Goal: Contribute content: Contribute content

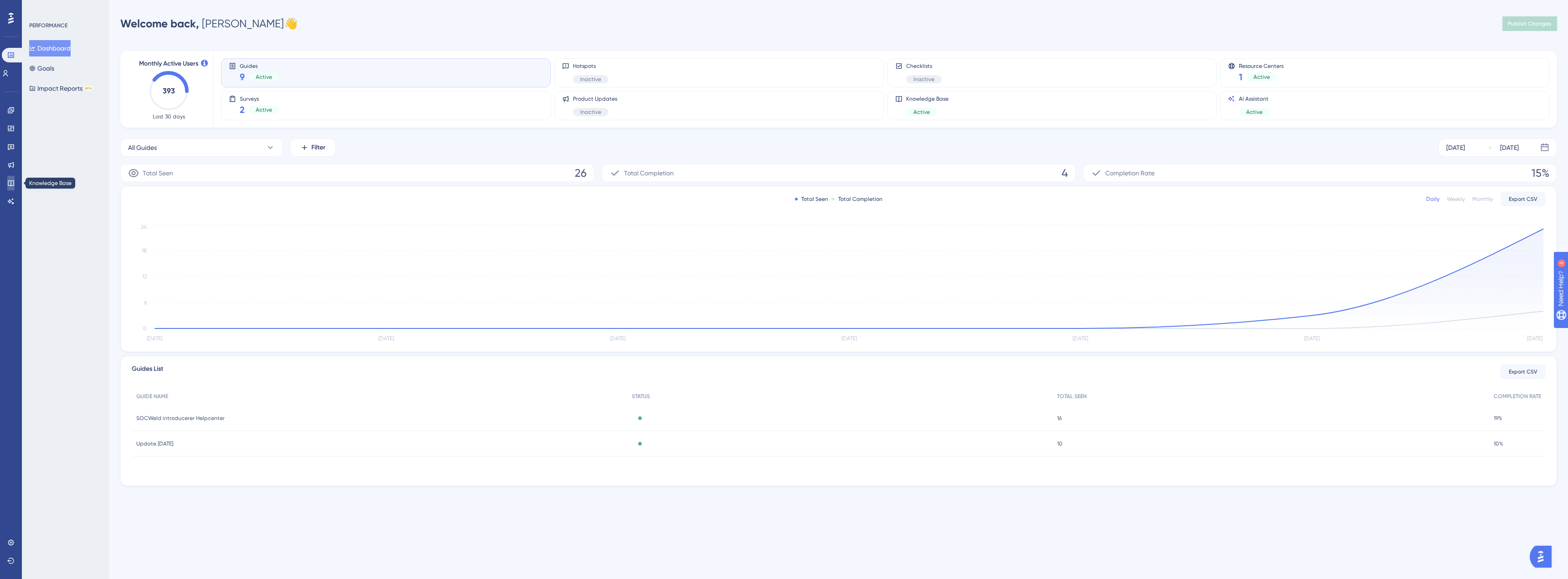
click at [10, 184] on icon at bounding box center [10, 182] width 7 height 7
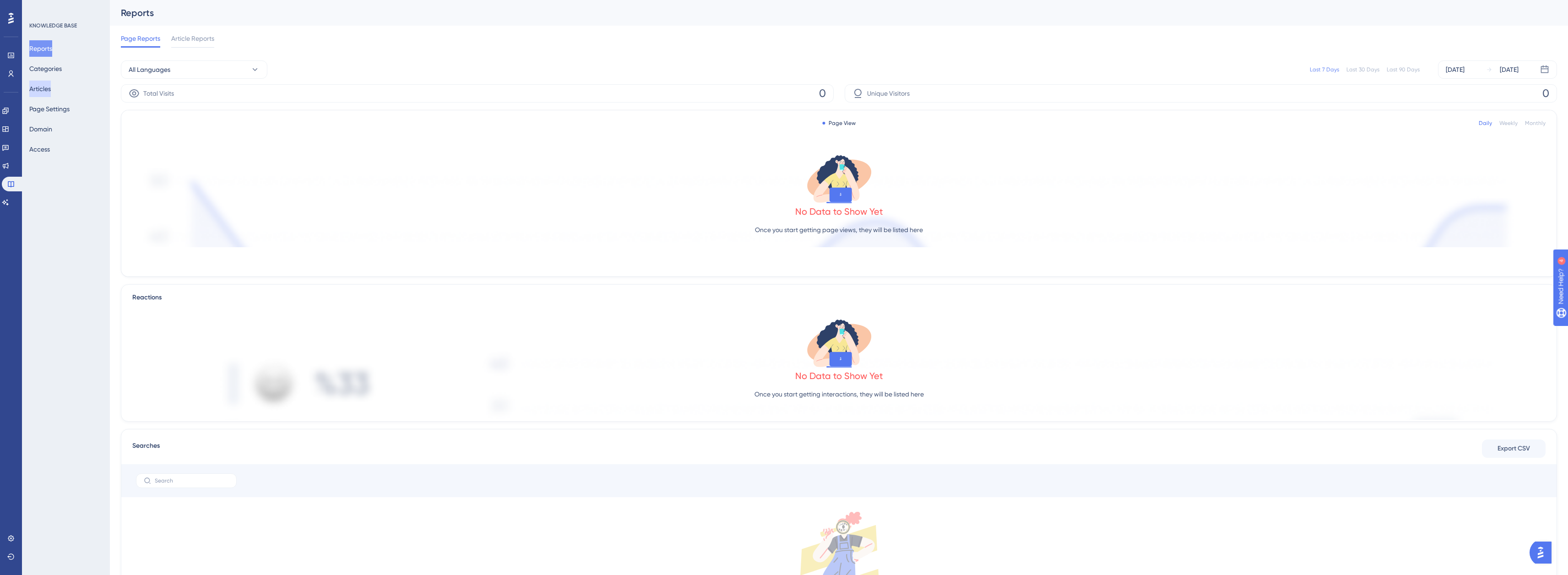
click at [46, 90] on button "Articles" at bounding box center [39, 88] width 21 height 17
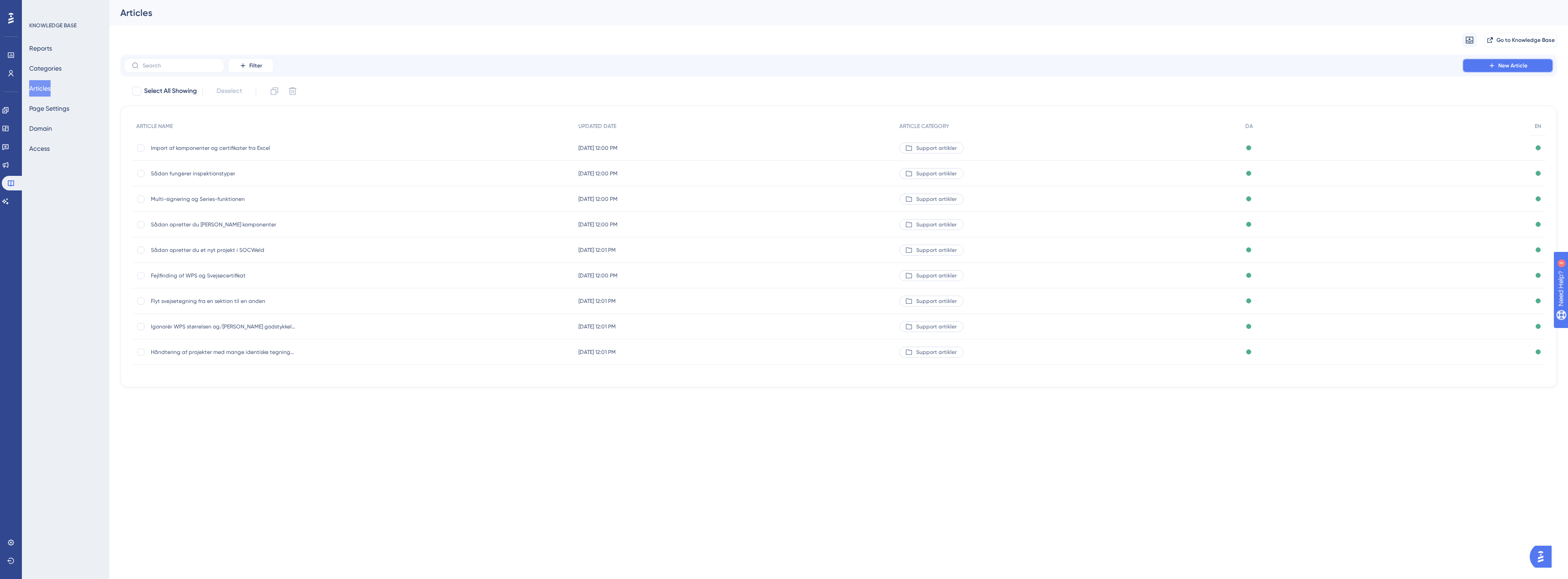
click at [1504, 69] on span "New Article" at bounding box center [1512, 65] width 29 height 7
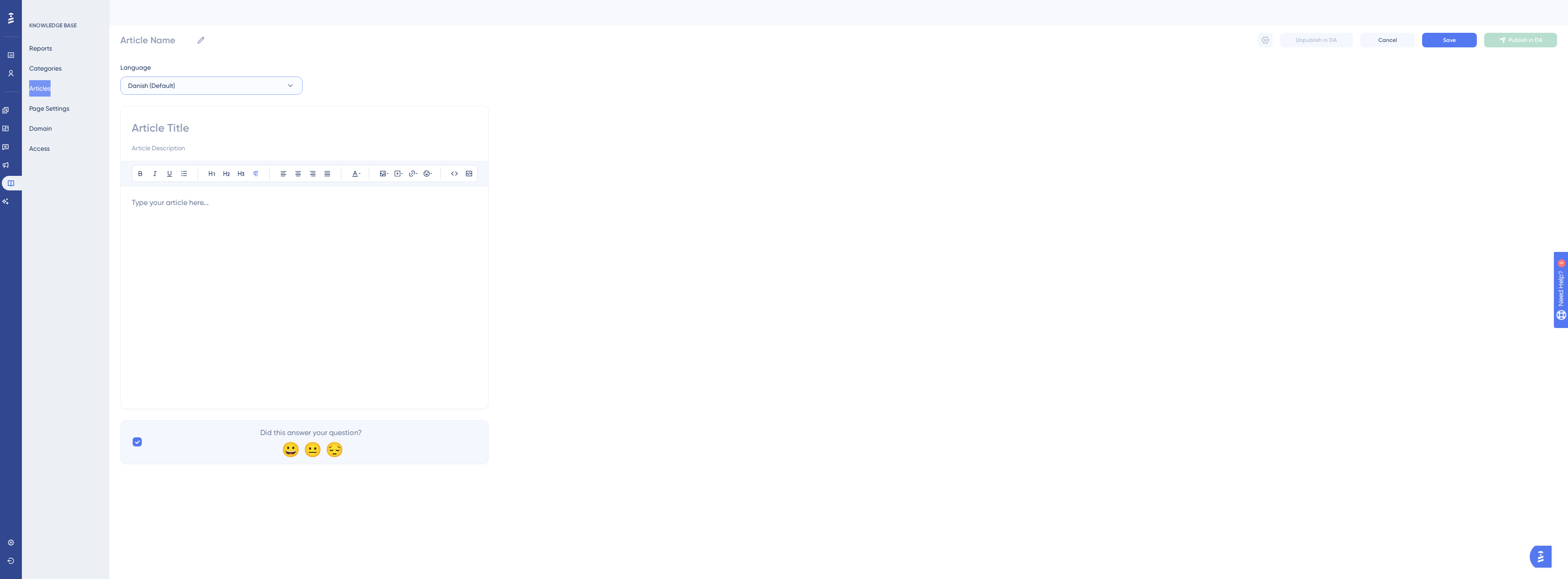
click at [290, 92] on button "Danish (Default)" at bounding box center [211, 85] width 182 height 18
click at [224, 114] on button "Danish (Default) Danish (Default) No translation" at bounding box center [211, 113] width 171 height 18
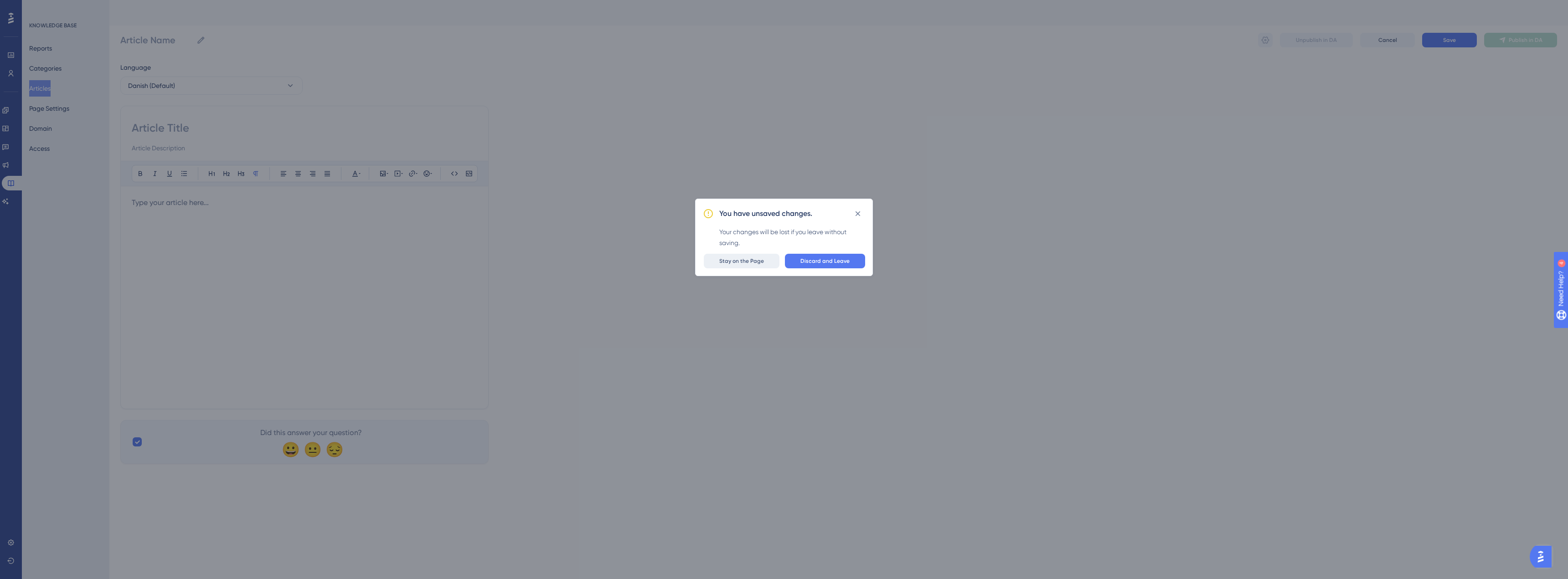
click at [741, 264] on span "Stay on the Page" at bounding box center [741, 261] width 45 height 7
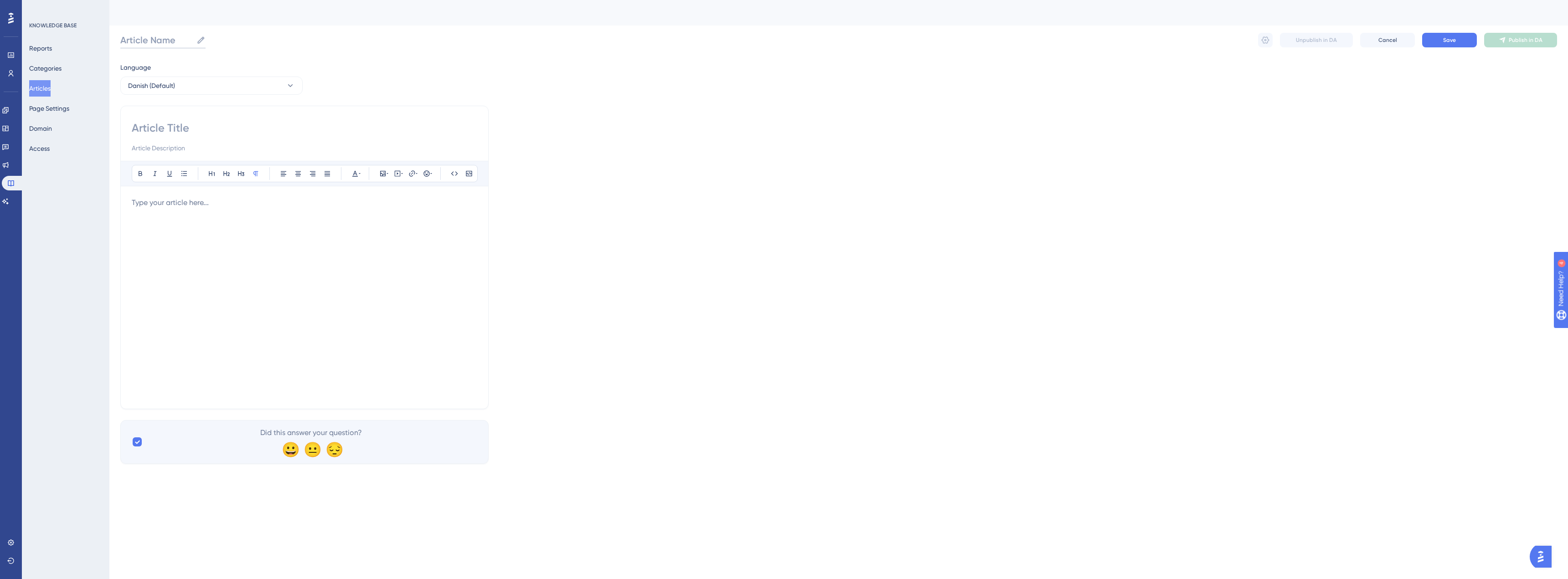
click at [168, 40] on input "Article Name" at bounding box center [157, 40] width 73 height 13
type input "O"
type input "Registrering af Pullup/Optræk på rør"
click at [171, 132] on input at bounding box center [304, 128] width 345 height 15
click at [225, 38] on input "Registrering af Pullup/Optræk på rør" at bounding box center [207, 40] width 173 height 13
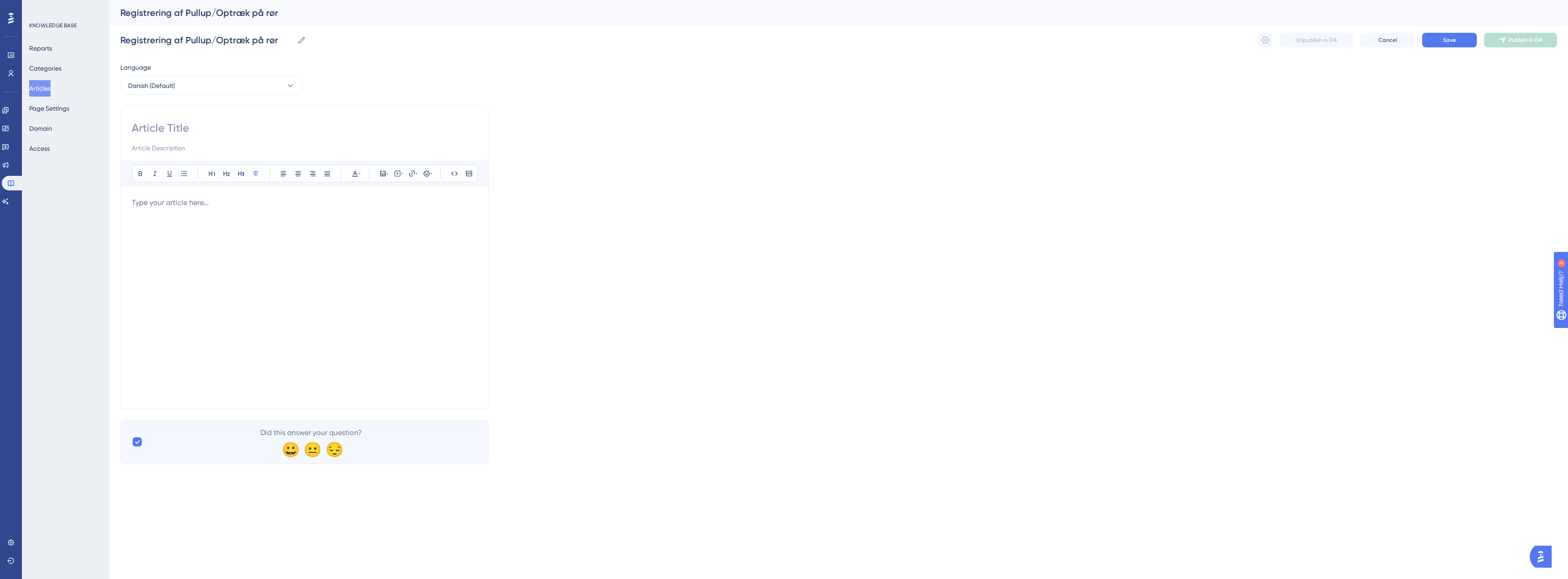
click at [213, 131] on input at bounding box center [304, 128] width 345 height 15
paste input "Registrering af Pullup/Optræk på rør"
type input "Registrering af Pullup/Optræk på rør"
click at [255, 218] on div at bounding box center [304, 297] width 345 height 200
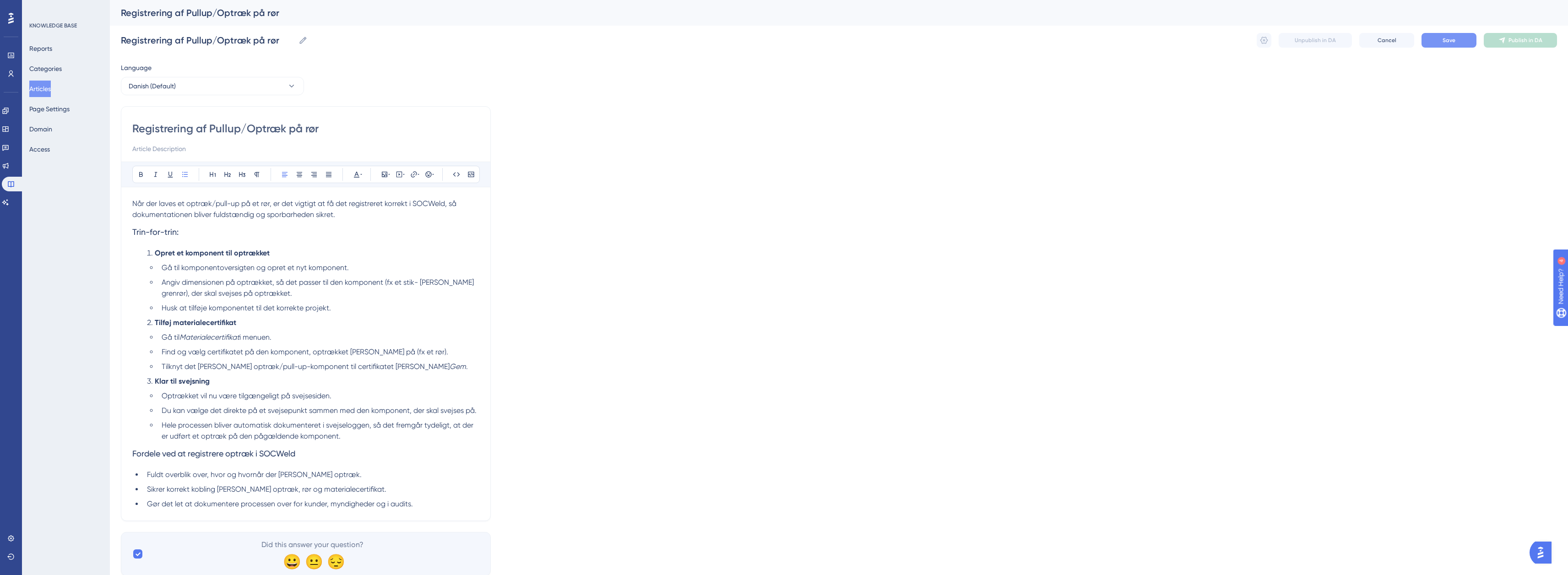
click at [1454, 42] on span "Save" at bounding box center [1449, 40] width 13 height 7
click at [1445, 42] on span "Save" at bounding box center [1449, 40] width 13 height 7
click at [1508, 44] on button "Publish in DA" at bounding box center [1520, 40] width 73 height 15
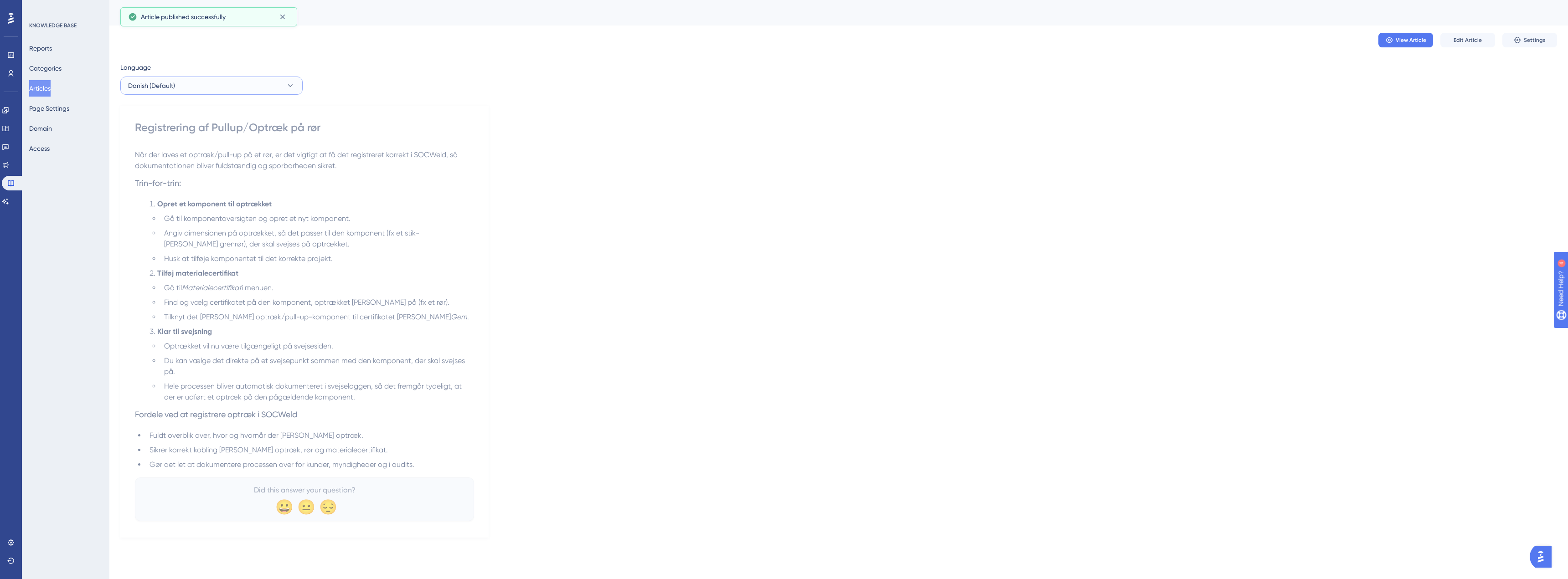
click at [284, 85] on button "Danish (Default)" at bounding box center [211, 85] width 182 height 18
click at [204, 128] on button "English English No translation" at bounding box center [211, 131] width 171 height 18
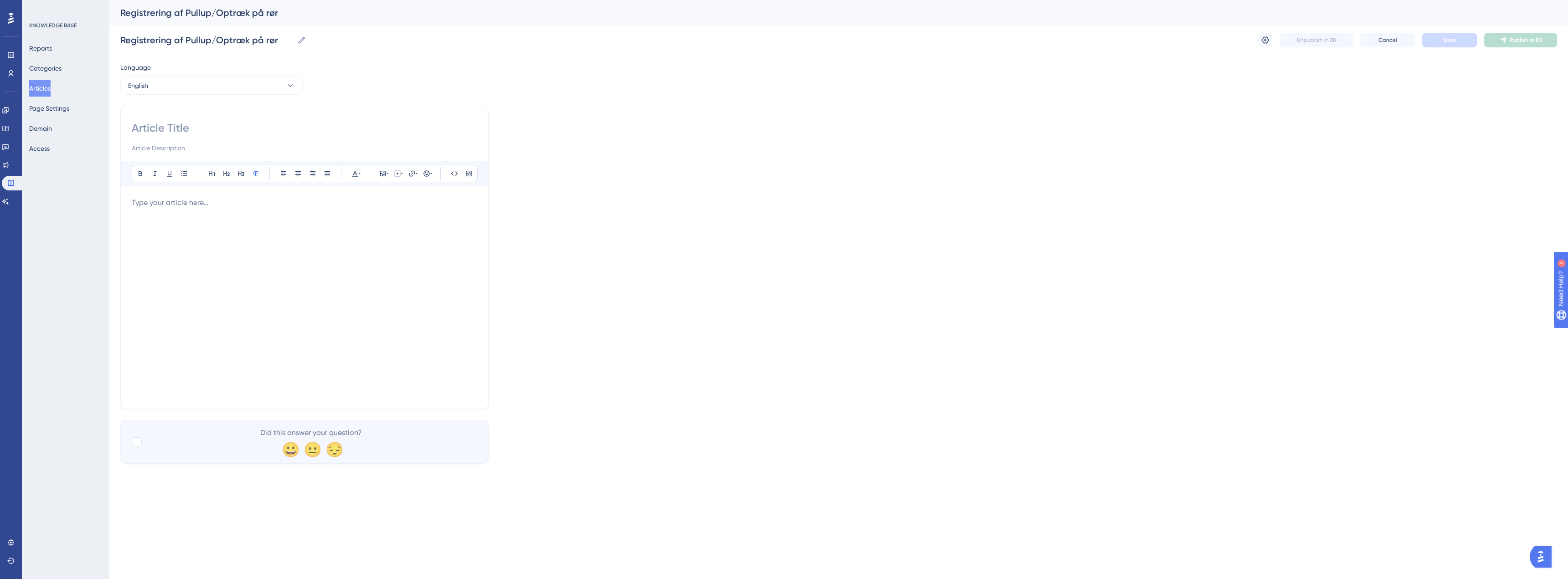
click at [229, 41] on input "Registrering af Pullup/Optræk på rør" at bounding box center [207, 40] width 173 height 13
drag, startPoint x: 171, startPoint y: 41, endPoint x: 138, endPoint y: 40, distance: 33.0
click at [138, 40] on input "Registrering af Pullup/Optræk på rør" at bounding box center [207, 40] width 173 height 13
click at [229, 41] on input "Registrering af Pullup/Optræk på rør" at bounding box center [207, 40] width 173 height 13
click at [284, 42] on input "Registrering af Pullup/Optræk på rør" at bounding box center [207, 40] width 173 height 13
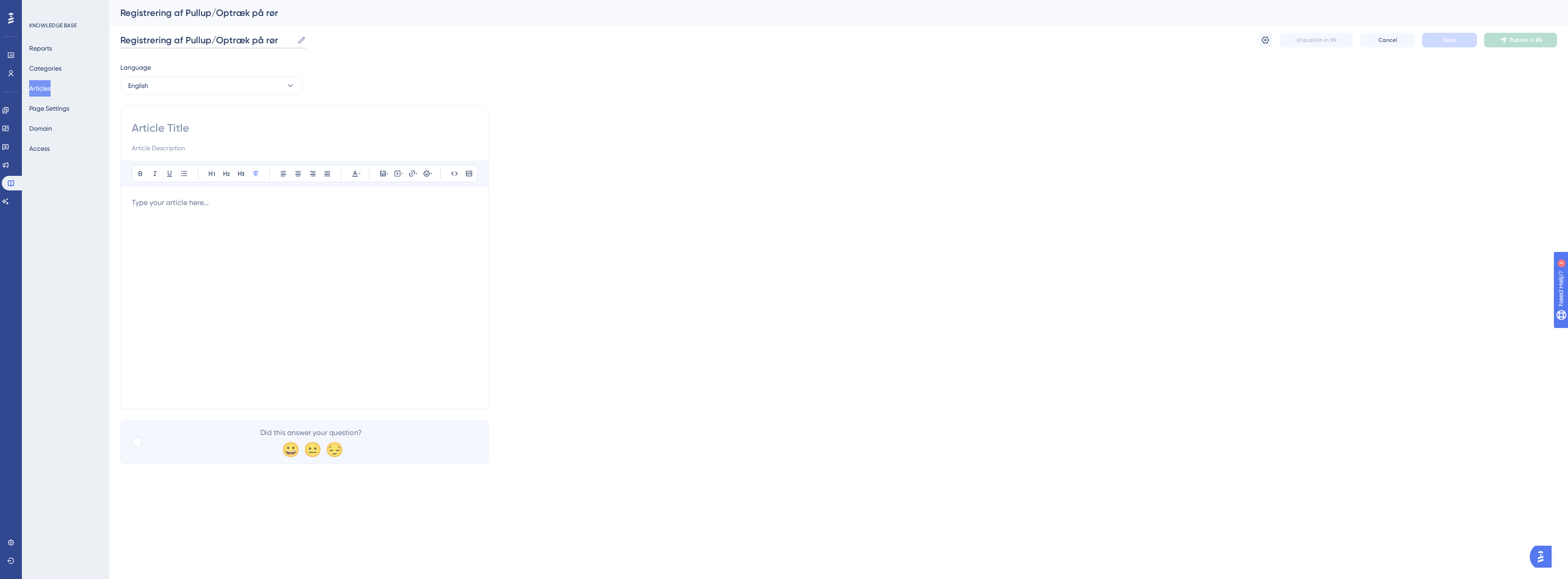
click at [284, 42] on input "Registrering af Pullup/Optræk på rør" at bounding box center [207, 40] width 173 height 13
paste input "er a Pull-up (Extruded Outlet)"
type input "Register a Pull-up (Extruded Outlet)"
click at [210, 129] on input at bounding box center [304, 128] width 345 height 15
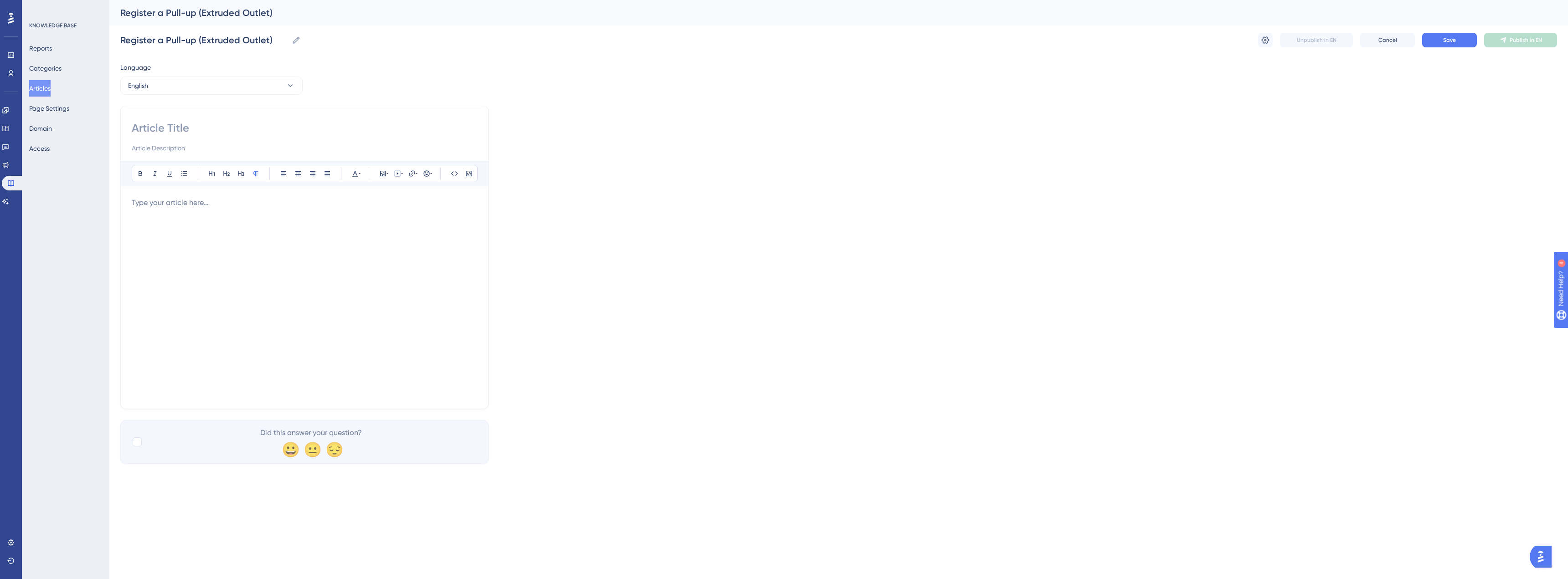
paste input "Register a Pull-up (Extruded Outlet)"
type input "Register a Pull-up (Extruded Outlet)"
click at [229, 199] on p at bounding box center [304, 203] width 345 height 11
click at [312, 272] on div at bounding box center [304, 297] width 345 height 200
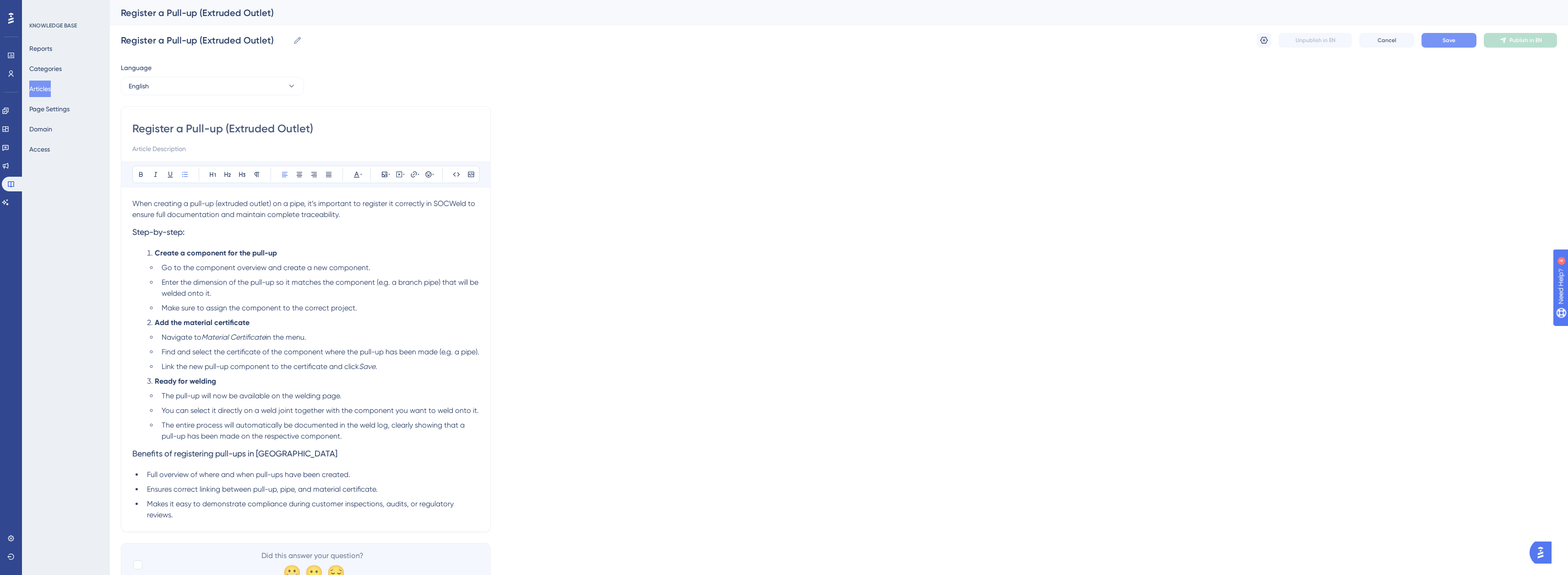
click at [1444, 42] on span "Save" at bounding box center [1449, 40] width 13 height 7
click at [1495, 39] on button "Publish in EN" at bounding box center [1520, 40] width 73 height 15
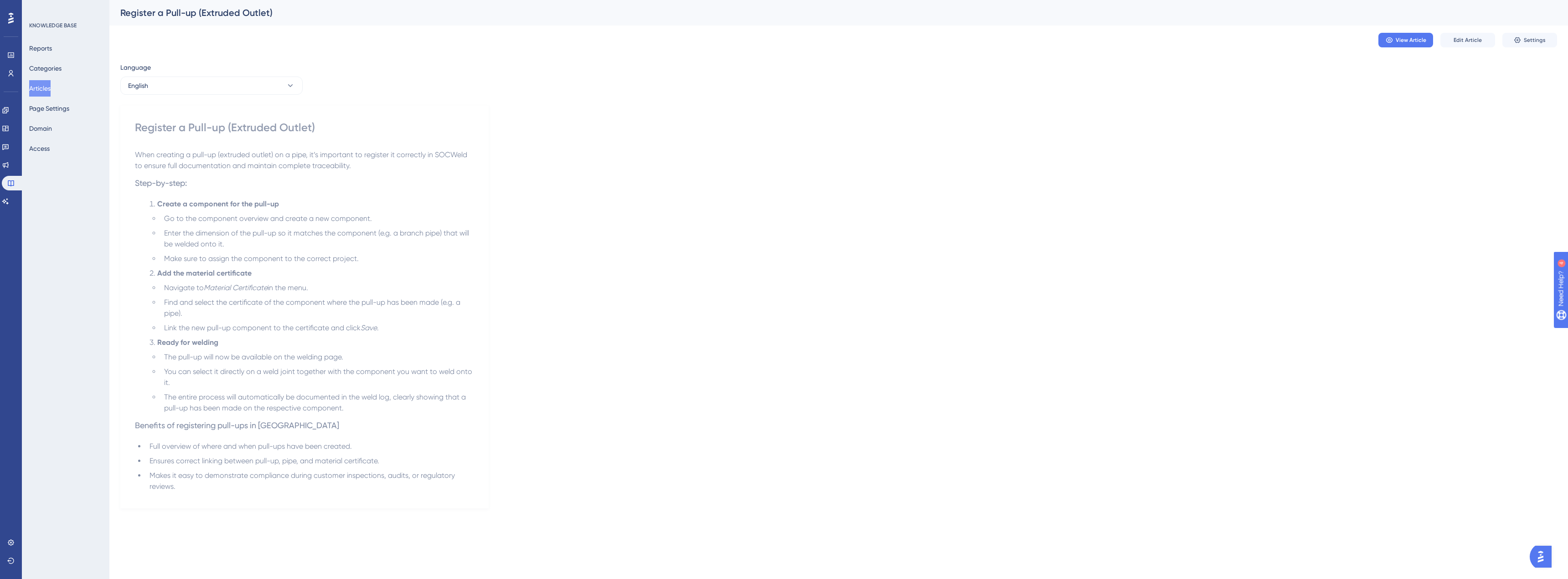
drag, startPoint x: 488, startPoint y: 373, endPoint x: 434, endPoint y: 304, distance: 87.6
click at [488, 373] on div "Register a Pull-up (Extruded Outlet) When creating a pull-up (extruded outlet) …" at bounding box center [305, 307] width 368 height 403
click at [1445, 43] on button "Edit Article" at bounding box center [1468, 40] width 55 height 15
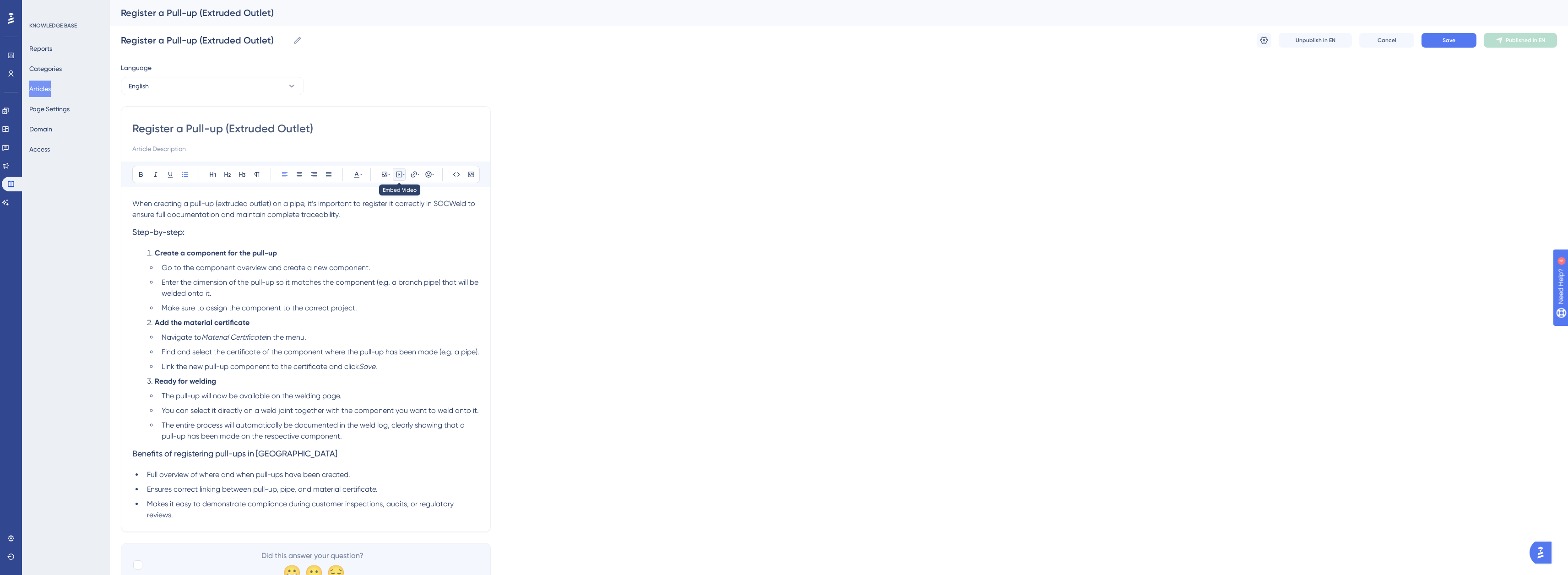
click at [403, 176] on icon at bounding box center [403, 174] width 2 height 7
click at [417, 171] on icon at bounding box center [414, 174] width 7 height 7
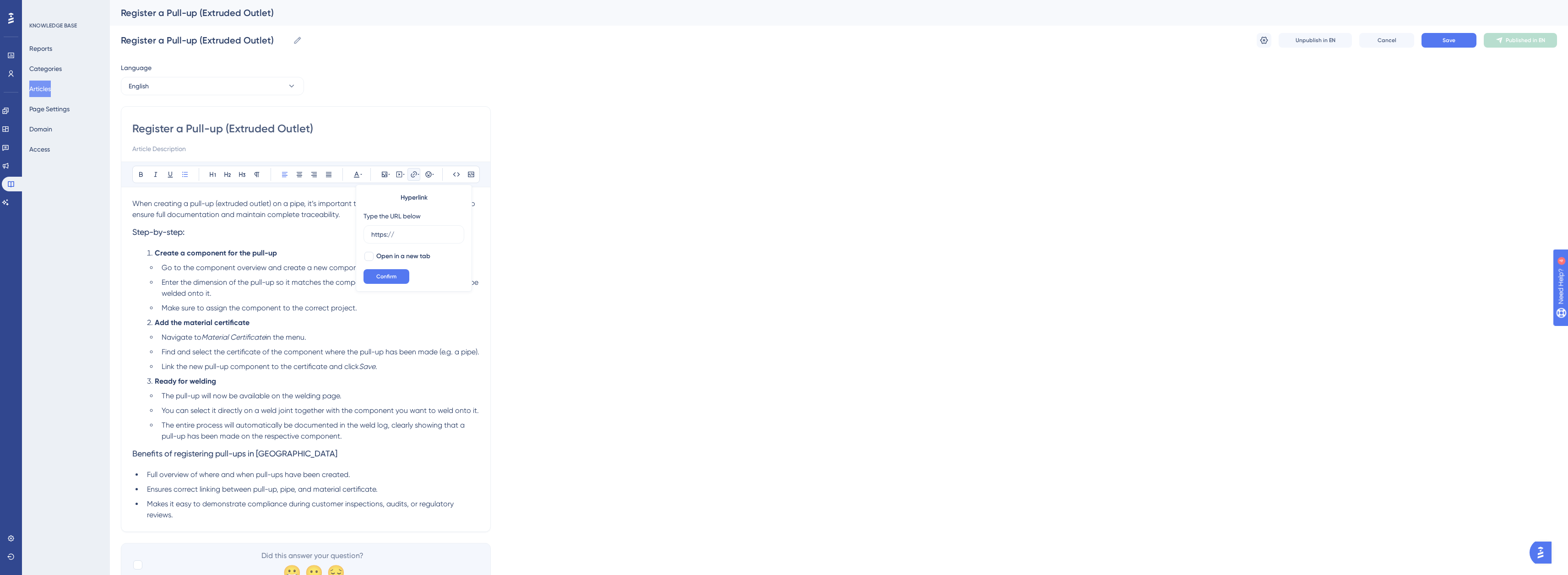
click at [417, 171] on icon at bounding box center [414, 174] width 7 height 7
click at [1385, 48] on div "Register a Pull-up (Extruded Outlet) Register a Pull-up (Extruded Outlet) Unpub…" at bounding box center [839, 40] width 1437 height 29
click at [1386, 46] on button "Cancel" at bounding box center [1387, 40] width 55 height 15
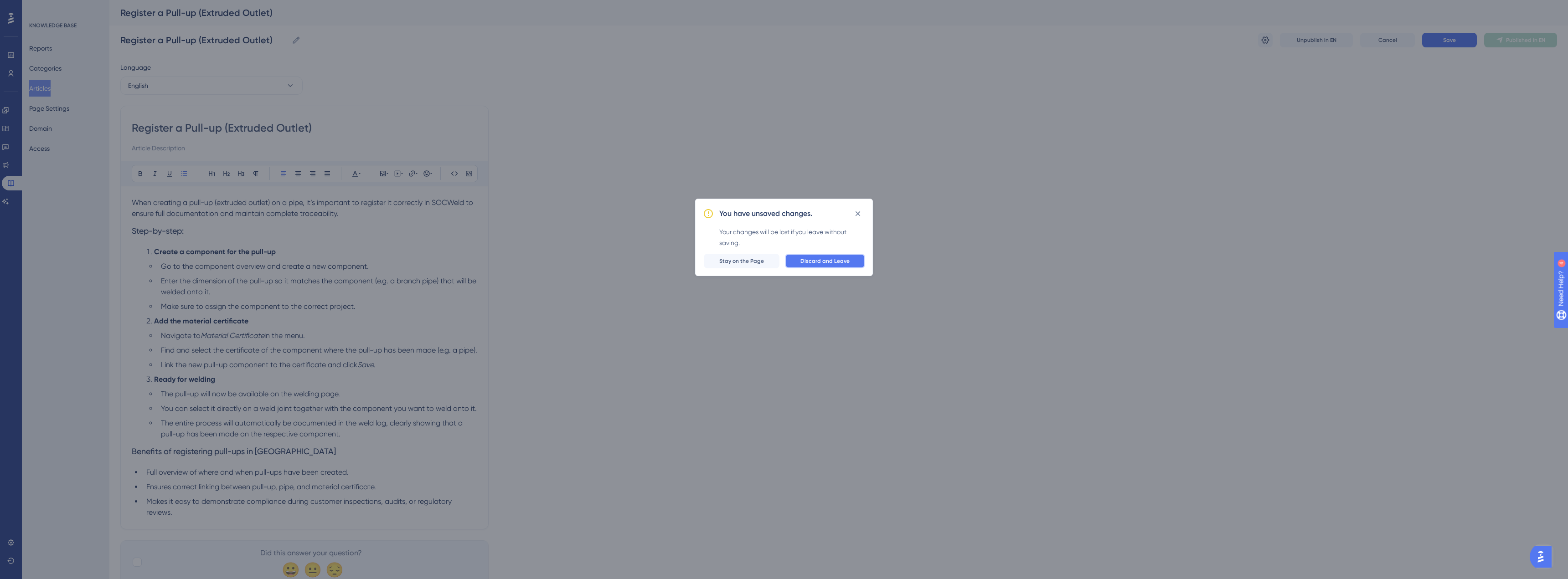
click at [815, 258] on span "Discard and Leave" at bounding box center [824, 261] width 49 height 7
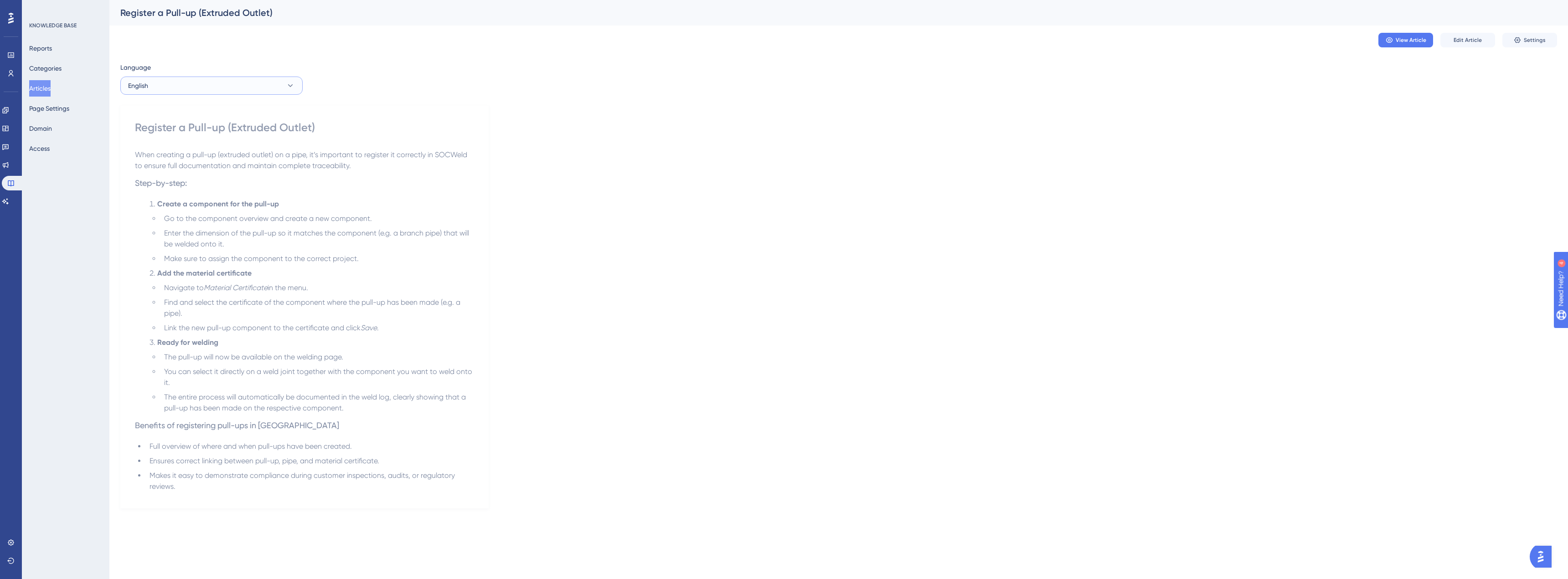
click at [172, 78] on button "English" at bounding box center [211, 85] width 182 height 18
click at [186, 114] on button "Danish (Default) Danish (Default) Published" at bounding box center [211, 113] width 171 height 18
click at [1451, 34] on button "Edit Article" at bounding box center [1468, 40] width 55 height 15
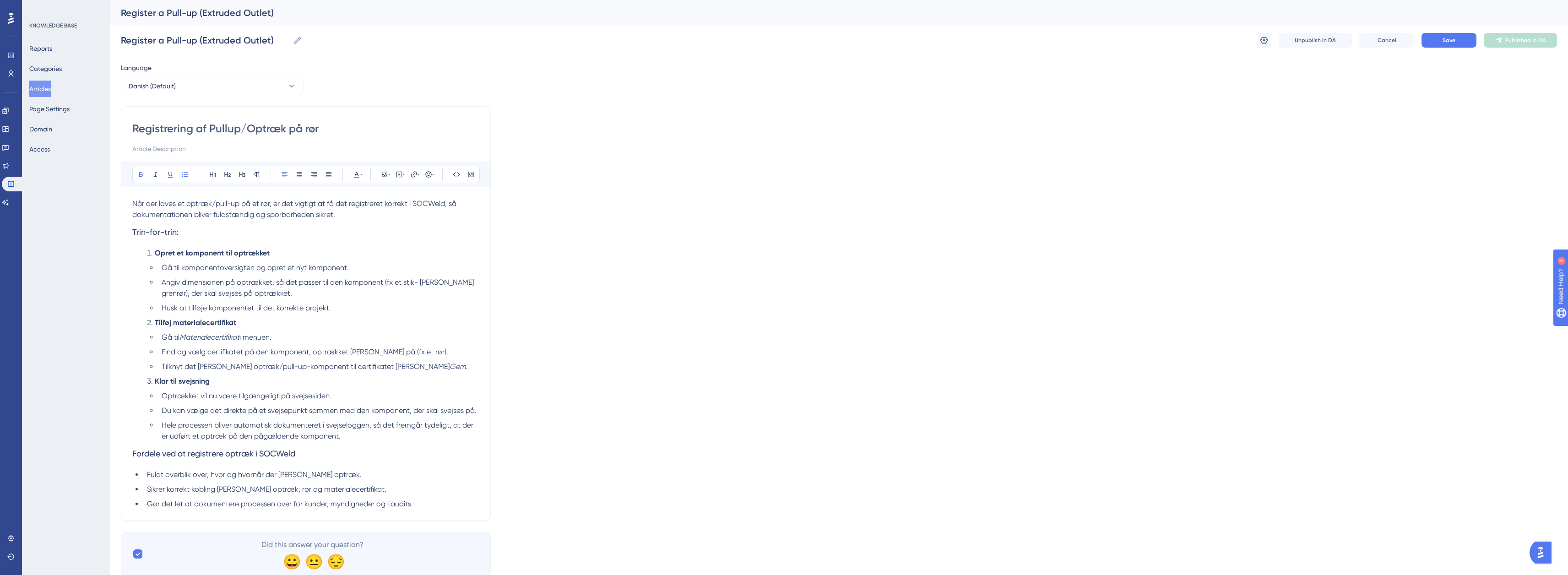
click at [224, 256] on strong "Opret et komponent til optrækket" at bounding box center [212, 252] width 115 height 9
click at [235, 254] on strong "Opret et komponent til optrækket" at bounding box center [212, 252] width 115 height 9
drag, startPoint x: 231, startPoint y: 253, endPoint x: 175, endPoint y: 252, distance: 56.0
click at [175, 252] on strong "Opret et komponent til optrækket" at bounding box center [212, 252] width 115 height 9
copy strong "et komponent til"
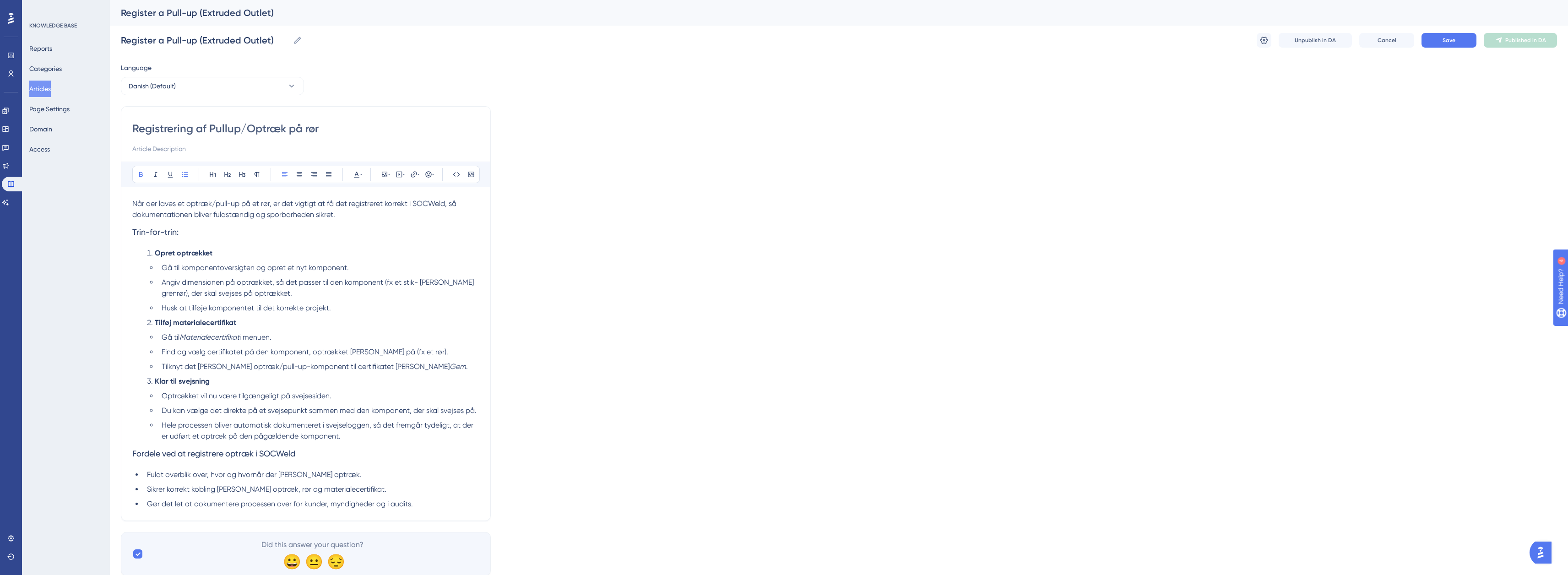
click at [256, 250] on li "Opret optrækket" at bounding box center [311, 253] width 336 height 11
click at [215, 254] on strong "Opret optrækket et komponent til" at bounding box center [213, 252] width 116 height 9
click at [282, 252] on strong "Opret optrækket som et komponent til" at bounding box center [220, 252] width 131 height 9
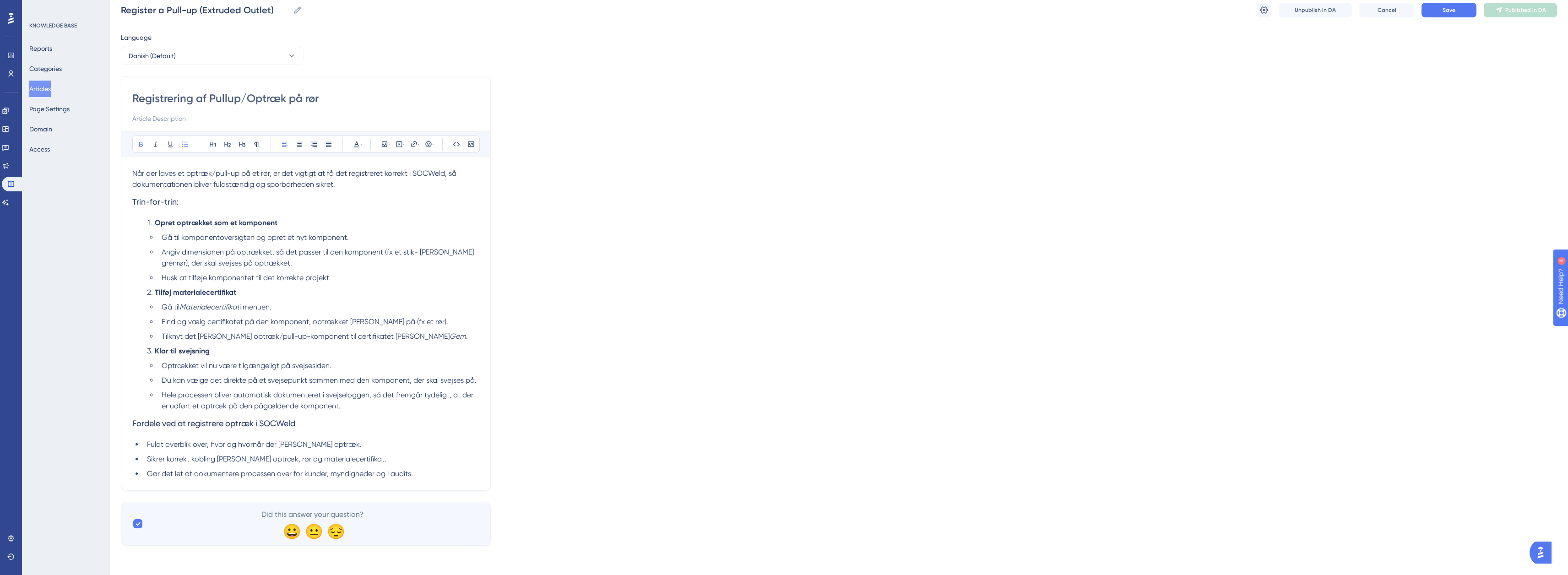
click at [404, 335] on li "Tilknyt det [PERSON_NAME] optræk/pull-up-komponent til certifikatet [PERSON_NAM…" at bounding box center [318, 337] width 322 height 11
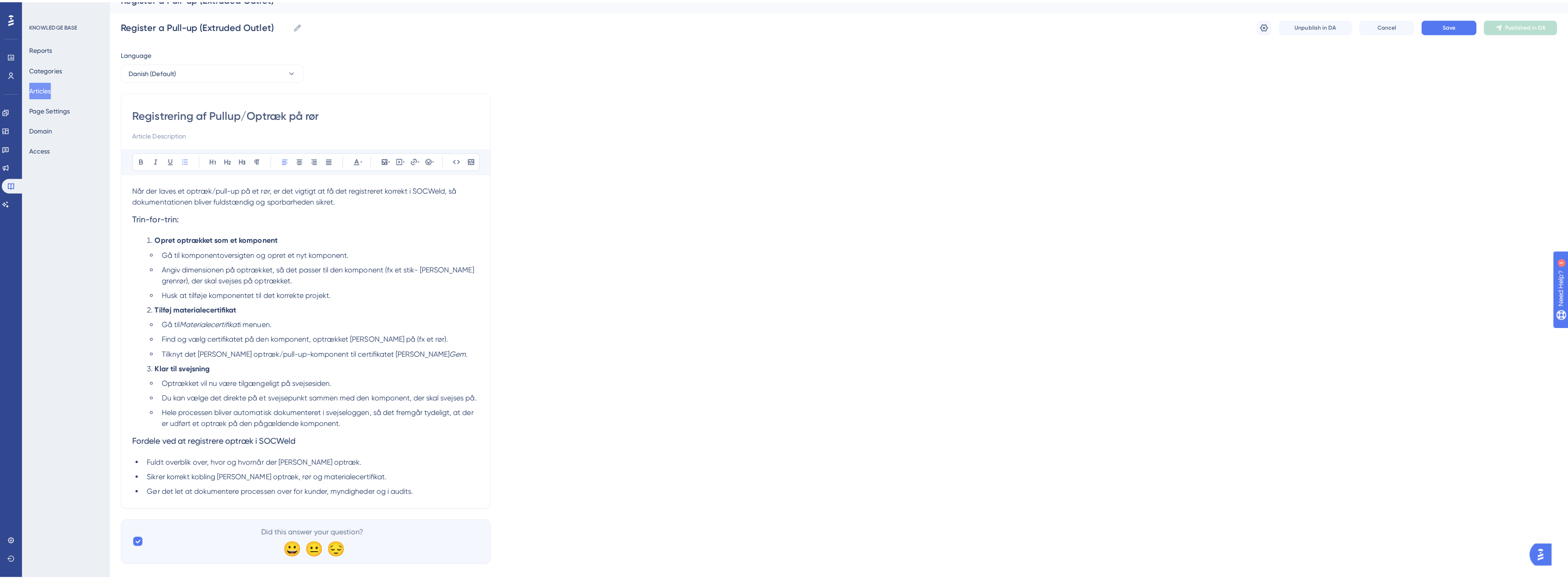
scroll to position [0, 0]
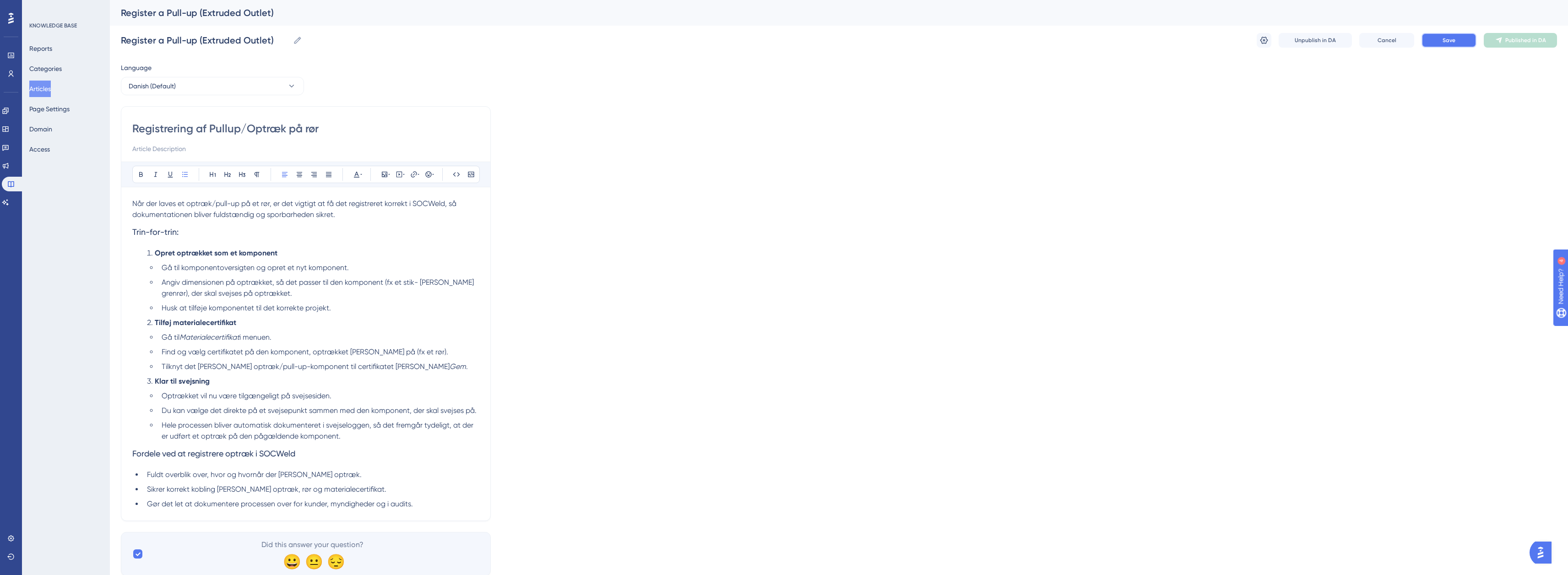
click at [1447, 44] on button "Save" at bounding box center [1449, 40] width 55 height 15
click at [1507, 43] on button "Publish in DA" at bounding box center [1520, 40] width 73 height 15
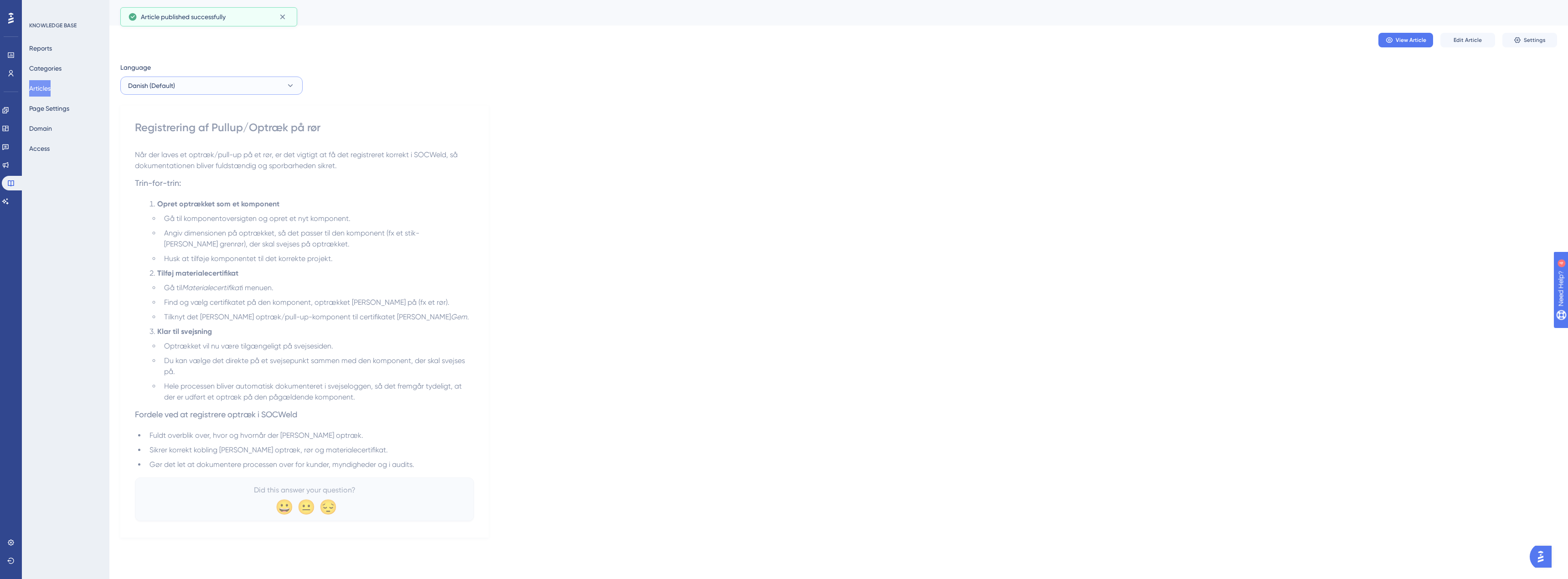
click at [276, 89] on button "Danish (Default)" at bounding box center [211, 85] width 182 height 18
click at [216, 140] on button "English English Published" at bounding box center [211, 131] width 171 height 18
click at [1467, 44] on button "Edit Article" at bounding box center [1468, 40] width 55 height 15
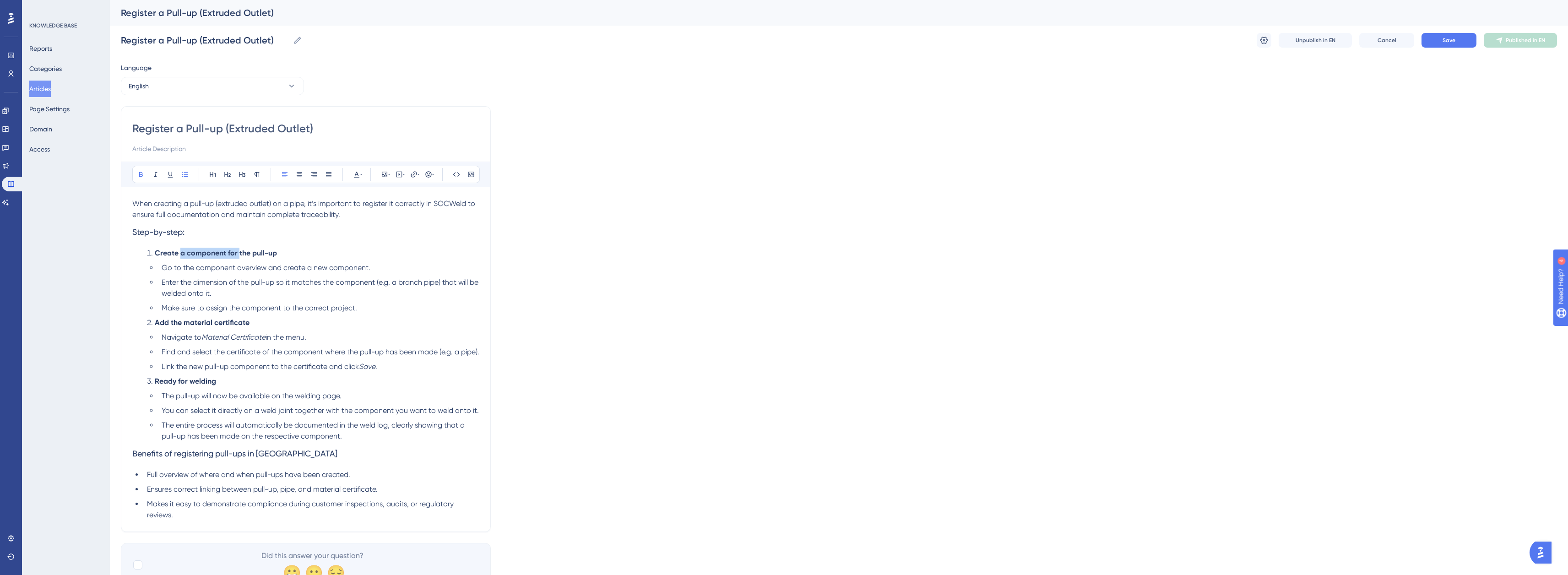
drag, startPoint x: 240, startPoint y: 254, endPoint x: 181, endPoint y: 252, distance: 59.0
click at [181, 252] on strong "Create a component for the pull-up" at bounding box center [215, 252] width 122 height 9
click at [237, 251] on li "Create the pull-up" at bounding box center [311, 253] width 336 height 11
click at [281, 251] on strong "Create the pull-up as a component for" at bounding box center [221, 252] width 132 height 9
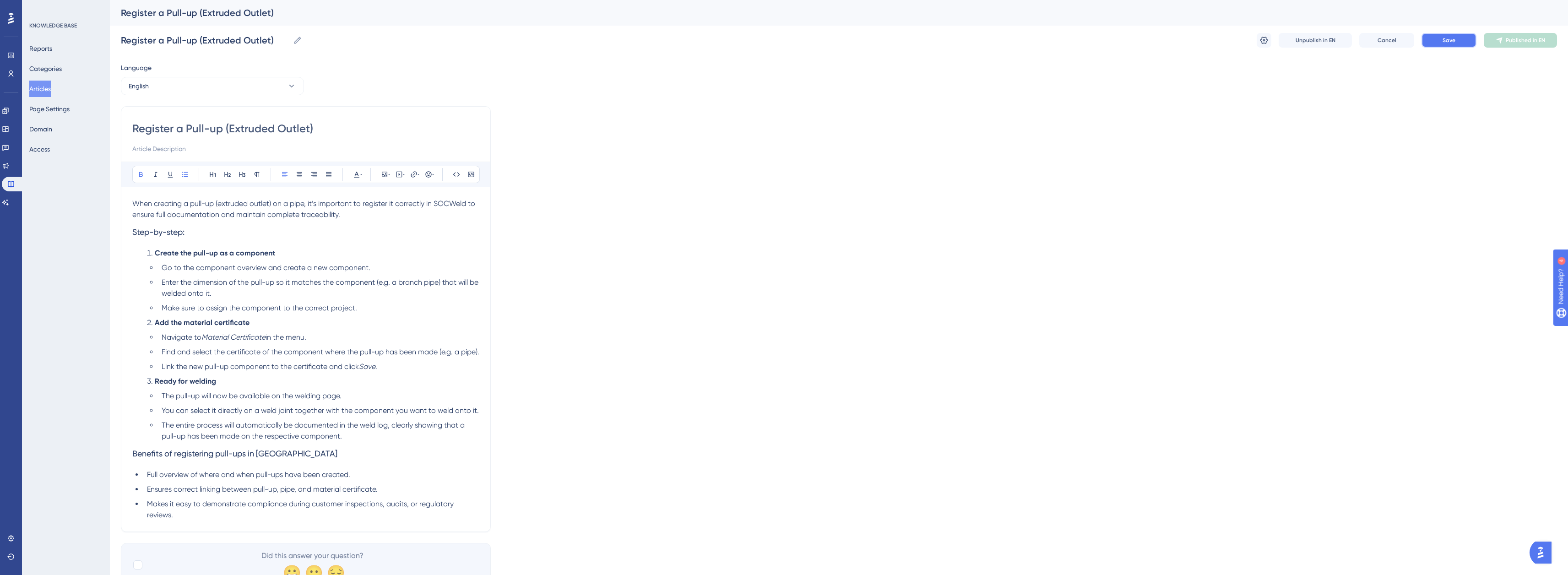
click at [1445, 39] on span "Save" at bounding box center [1449, 40] width 13 height 7
click at [1500, 41] on icon at bounding box center [1503, 40] width 7 height 7
